Goal: Task Accomplishment & Management: Manage account settings

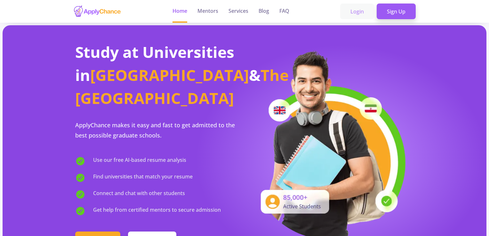
click at [366, 16] on link "Login" at bounding box center [357, 12] width 34 height 16
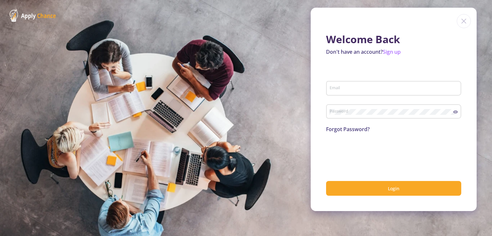
click at [368, 86] on input "Email" at bounding box center [394, 89] width 131 height 6
type input "[EMAIL_ADDRESS][DOMAIN_NAME]"
click at [457, 113] on icon at bounding box center [455, 111] width 5 height 3
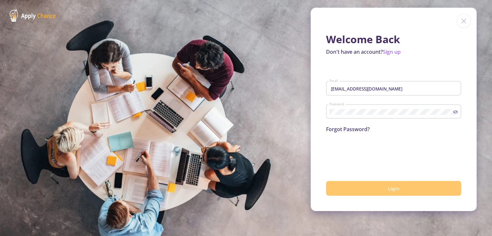
click at [428, 191] on button "Login" at bounding box center [393, 188] width 135 height 15
